Goal: Transaction & Acquisition: Purchase product/service

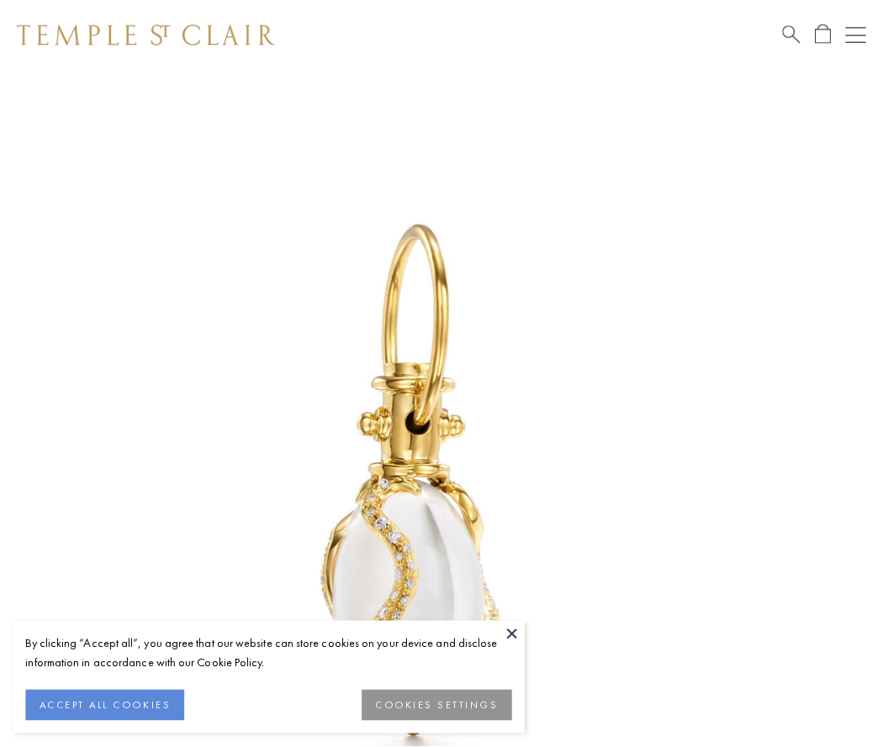
scroll to position [21, 0]
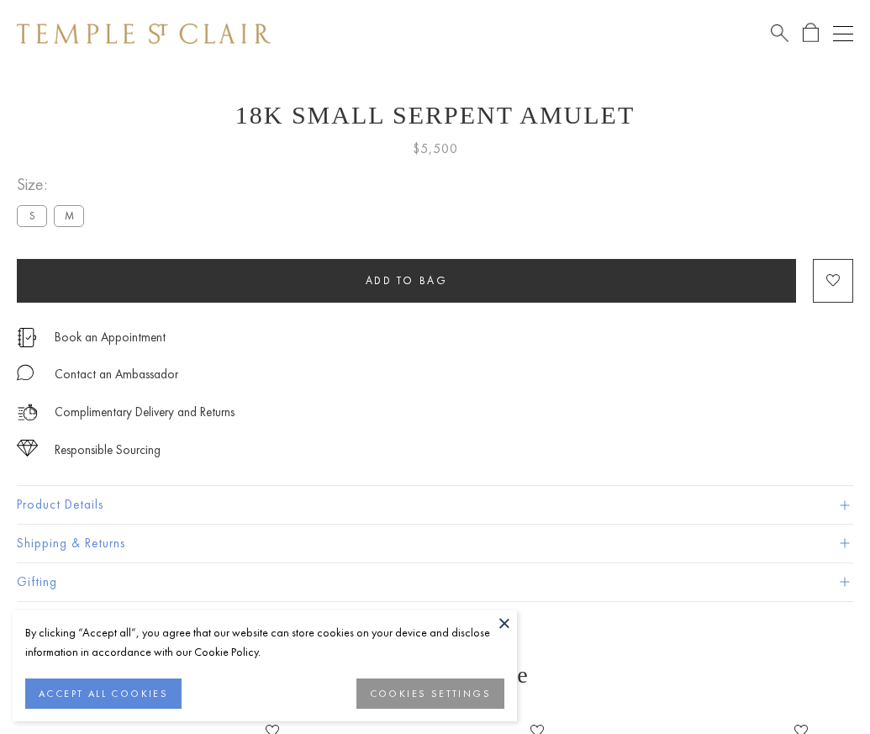
click at [406, 280] on span "Add to bag" at bounding box center [407, 280] width 82 height 14
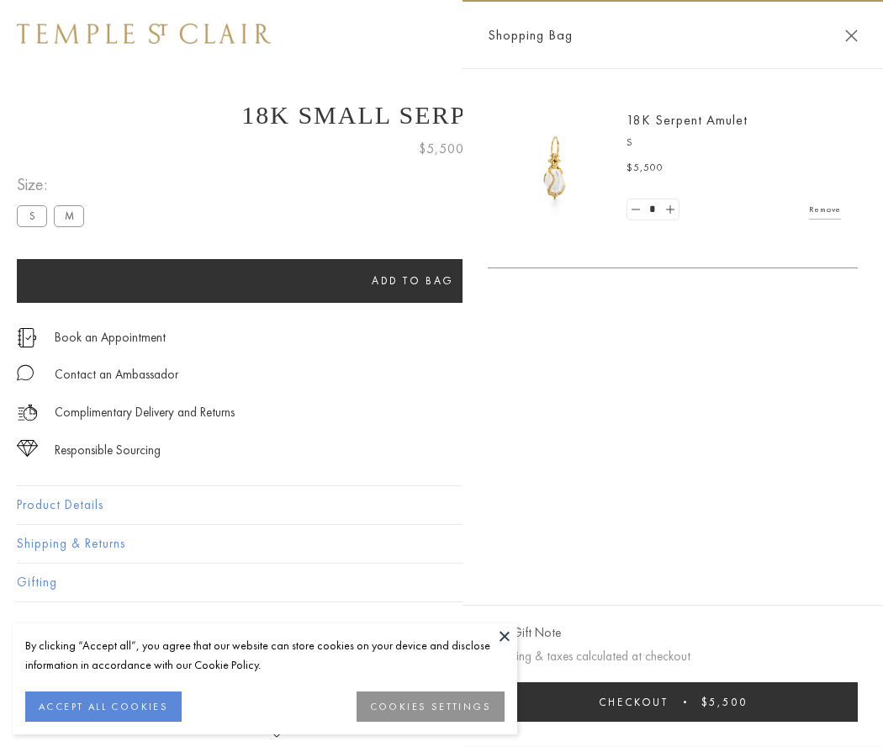
click at [673, 701] on button "Checkout $5,500" at bounding box center [673, 702] width 370 height 40
